Goal: Find specific page/section: Find specific page/section

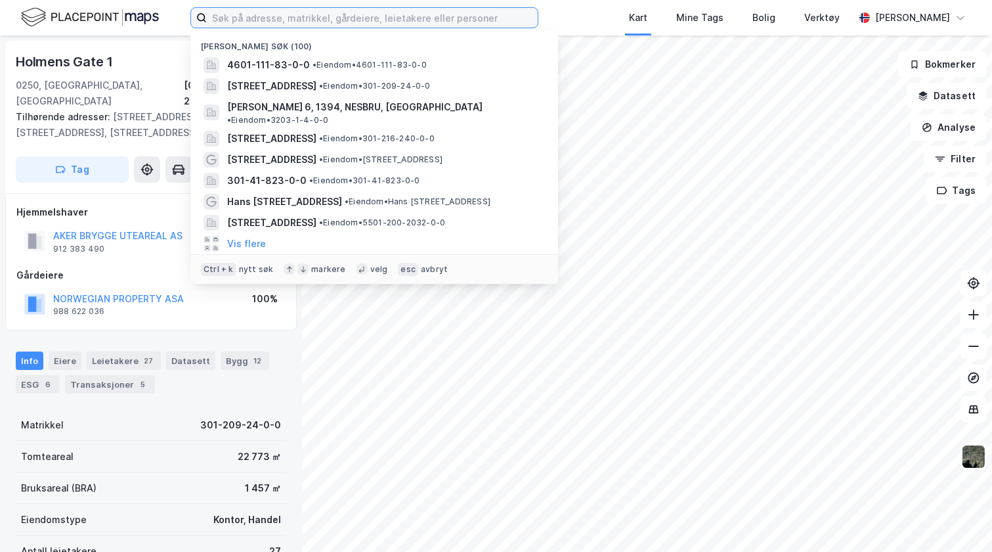
click at [292, 21] on input at bounding box center [372, 18] width 331 height 20
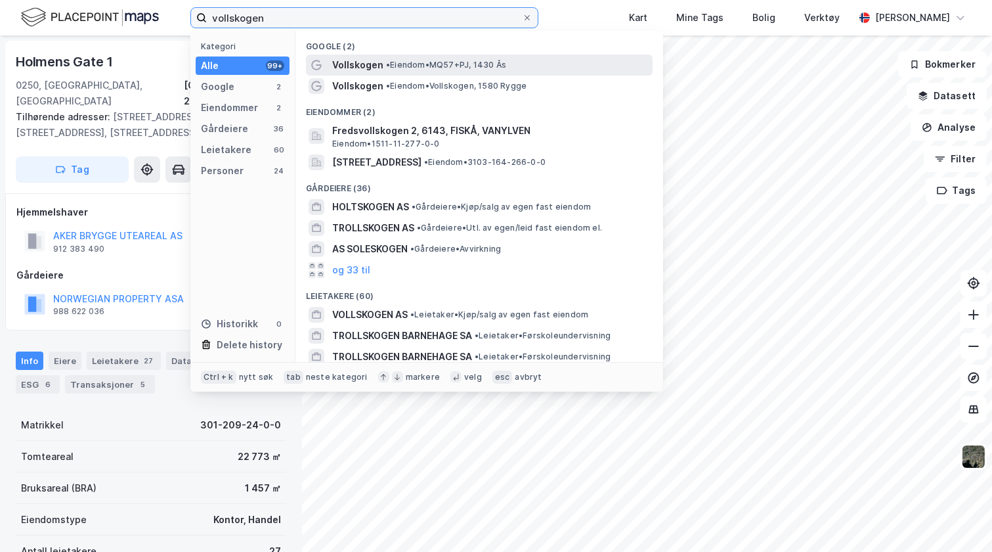
type input "vollskogen"
click at [386, 69] on span "•" at bounding box center [388, 65] width 4 height 10
